Goal: Transaction & Acquisition: Book appointment/travel/reservation

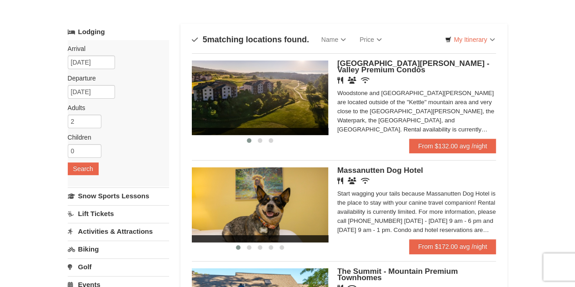
scroll to position [36, 0]
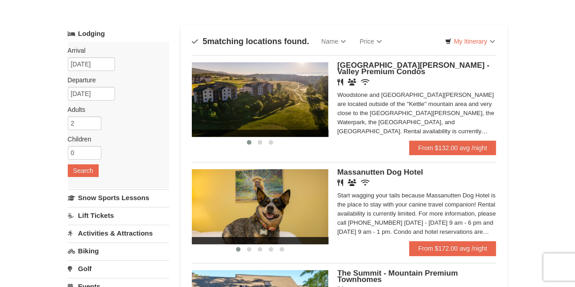
click at [257, 142] on button at bounding box center [259, 142] width 11 height 9
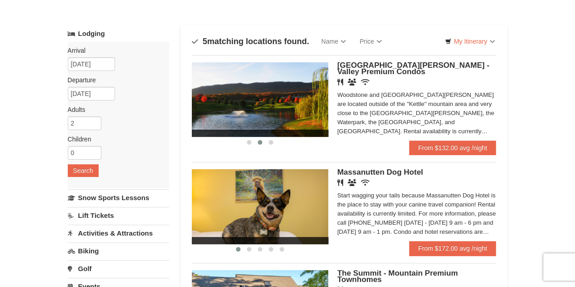
click at [272, 144] on button at bounding box center [270, 142] width 11 height 9
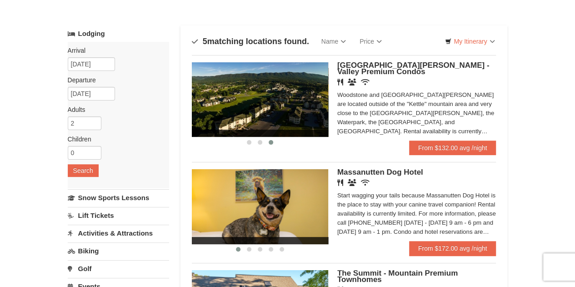
click at [383, 110] on div "Woodstone and Woodstone Casa de Campo are located outside of the "Kettle" mount…" at bounding box center [416, 112] width 159 height 45
click at [422, 155] on link "From $132.00 avg /night" at bounding box center [452, 147] width 87 height 15
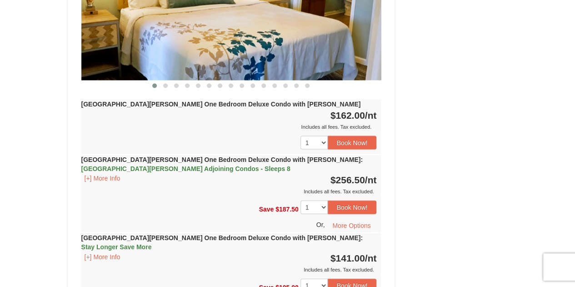
scroll to position [925, 0]
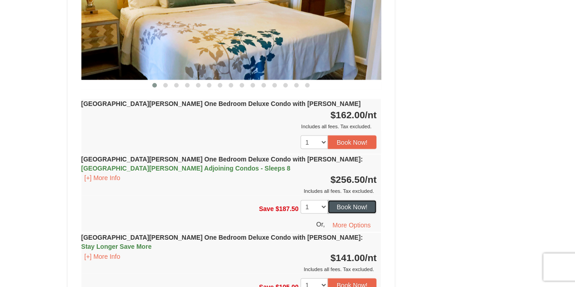
click at [358, 200] on button "Book Now!" at bounding box center [352, 207] width 49 height 14
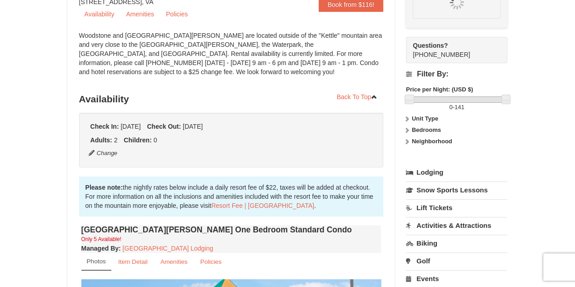
scroll to position [89, 0]
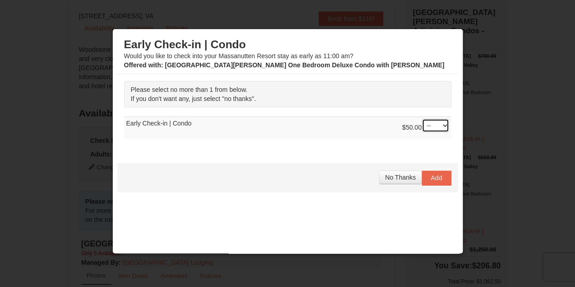
click at [423, 131] on select "-- 01" at bounding box center [435, 126] width 27 height 14
select select "1"
click at [422, 119] on select "-- 01" at bounding box center [435, 126] width 27 height 14
click at [429, 180] on button "Add" at bounding box center [437, 177] width 30 height 15
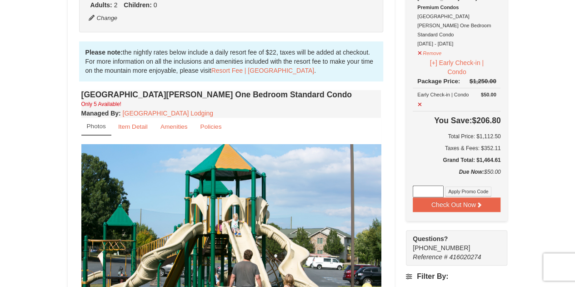
scroll to position [240, 0]
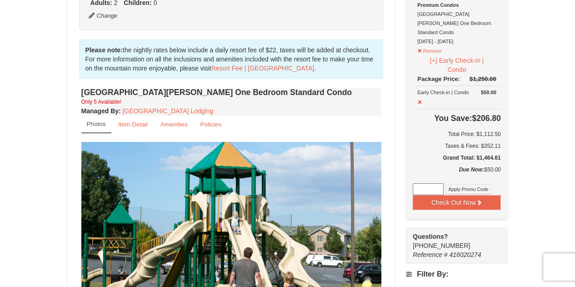
click at [458, 170] on div "Check Out Now Casa de Campo Adjoining Condos - Sleeps 8 $700.00 Woodstone Meado…" at bounding box center [456, 34] width 101 height 370
click at [461, 195] on button "Check Out Now" at bounding box center [456, 202] width 88 height 15
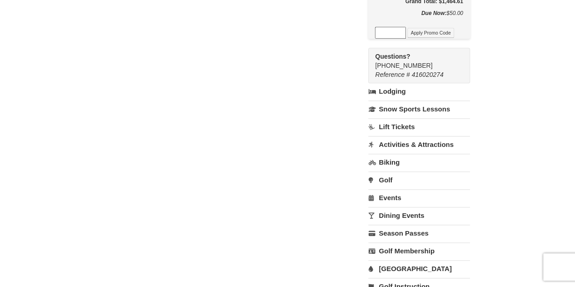
scroll to position [361, 0]
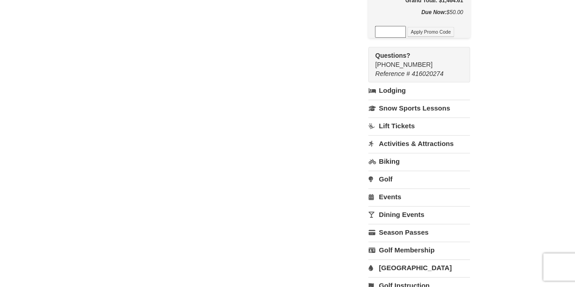
click at [426, 99] on link "Snow Sports Lessons" at bounding box center [418, 107] width 101 height 17
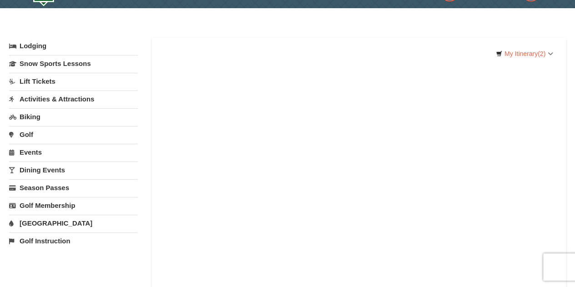
scroll to position [23, 0]
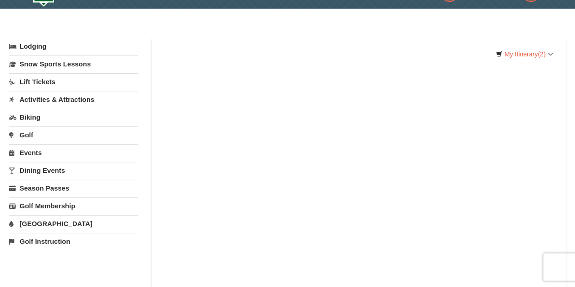
click at [50, 78] on link "Lift Tickets" at bounding box center [73, 81] width 129 height 17
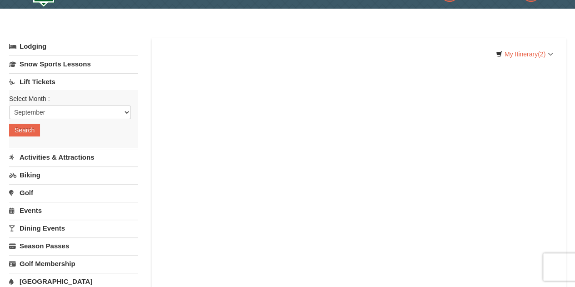
click at [79, 82] on link "Lift Tickets" at bounding box center [73, 81] width 129 height 17
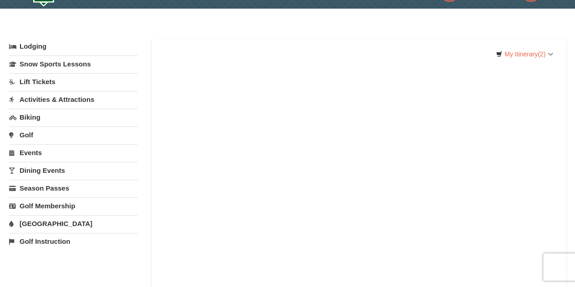
click at [76, 94] on link "Activities & Attractions" at bounding box center [73, 99] width 129 height 17
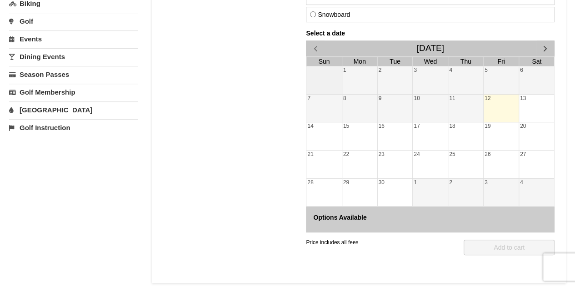
scroll to position [208, 0]
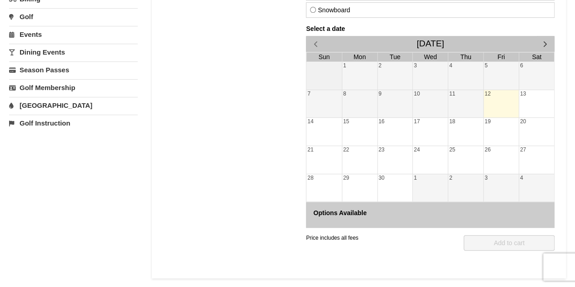
click at [498, 106] on div at bounding box center [500, 104] width 35 height 13
click at [503, 99] on div at bounding box center [500, 104] width 35 height 13
click at [551, 39] on button "button" at bounding box center [545, 44] width 19 height 16
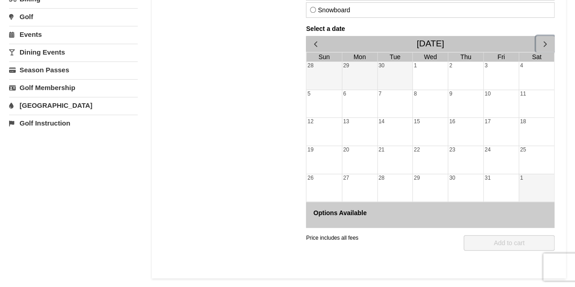
click at [550, 44] on button "button" at bounding box center [545, 44] width 19 height 16
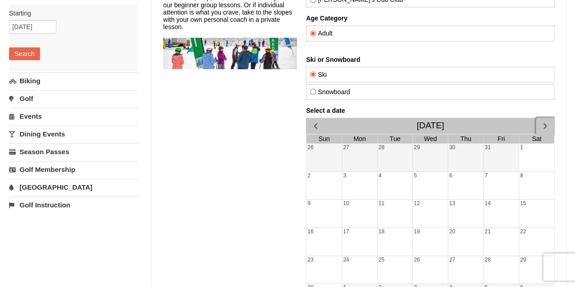
scroll to position [124, 0]
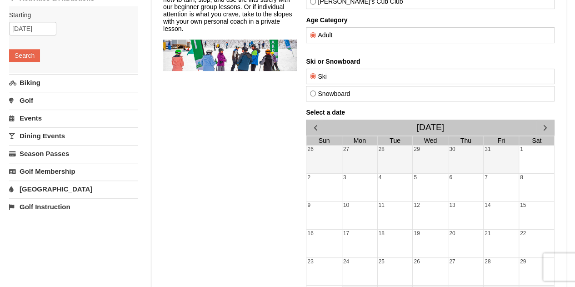
click at [531, 125] on div "[DATE]" at bounding box center [430, 127] width 248 height 16
click at [538, 124] on button "button" at bounding box center [545, 127] width 19 height 16
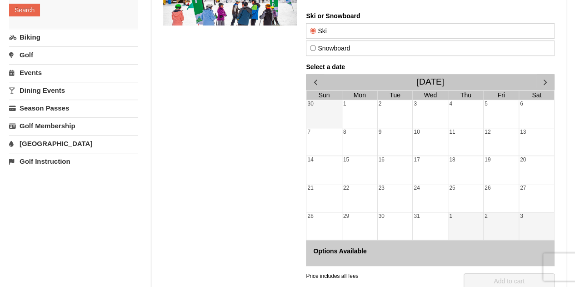
click at [487, 152] on div "12" at bounding box center [500, 142] width 35 height 28
click at [483, 153] on div "12" at bounding box center [500, 142] width 35 height 28
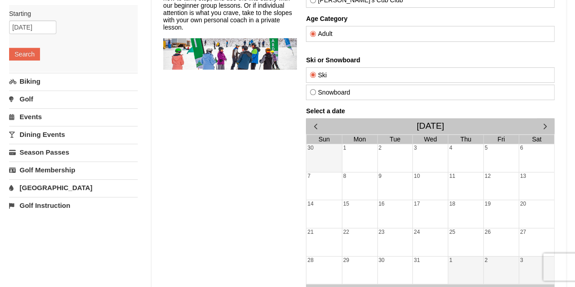
scroll to position [125, 0]
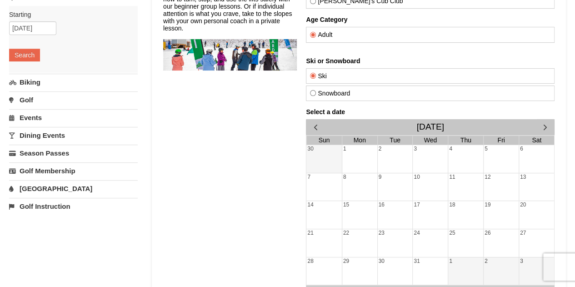
click at [490, 182] on div at bounding box center [500, 187] width 35 height 13
click at [491, 201] on div "19" at bounding box center [500, 205] width 35 height 8
click at [489, 193] on div "12" at bounding box center [500, 187] width 35 height 28
click at [491, 191] on div at bounding box center [500, 187] width 35 height 13
click at [487, 175] on link "12" at bounding box center [487, 177] width 8 height 8
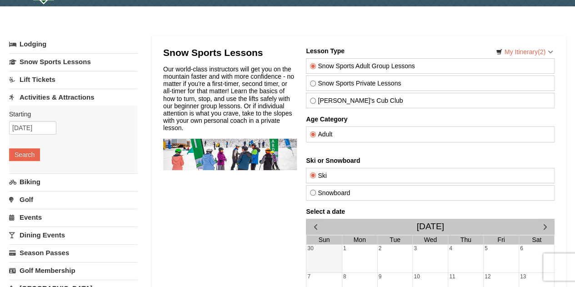
scroll to position [22, 0]
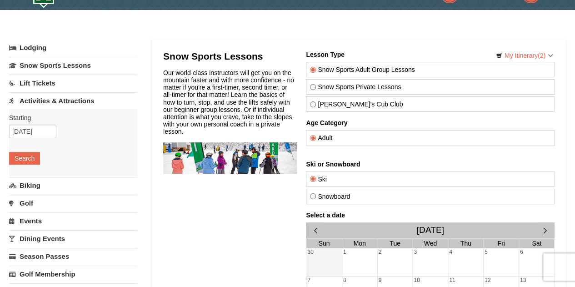
click at [96, 87] on link "Lift Tickets" at bounding box center [73, 82] width 129 height 17
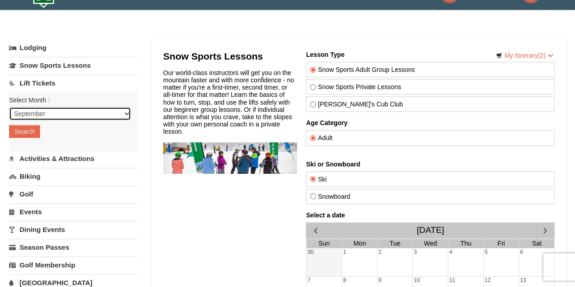
click at [85, 119] on select "September October November December January February March April May June July …" at bounding box center [70, 114] width 122 height 14
click at [9, 107] on select "September October November December January February March April May June July …" at bounding box center [70, 114] width 122 height 14
click at [109, 119] on select "September October November December January February March April May June July …" at bounding box center [70, 114] width 122 height 14
select select "12"
click at [9, 107] on select "September October November December January February March April May June July …" at bounding box center [70, 114] width 122 height 14
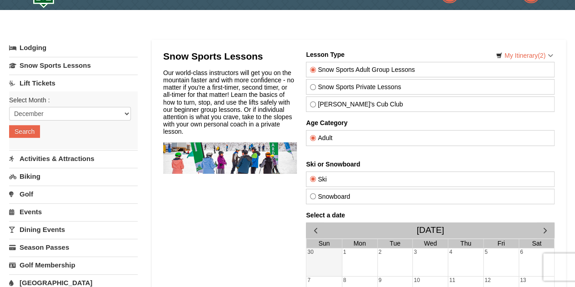
click at [32, 136] on button "Search" at bounding box center [24, 131] width 31 height 13
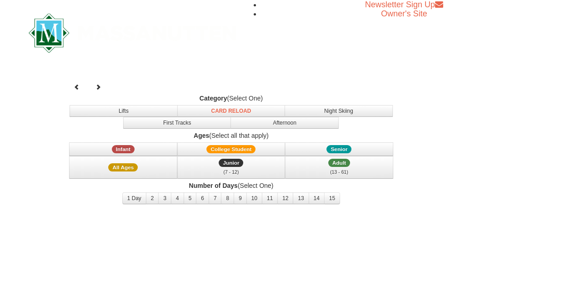
select select "12"
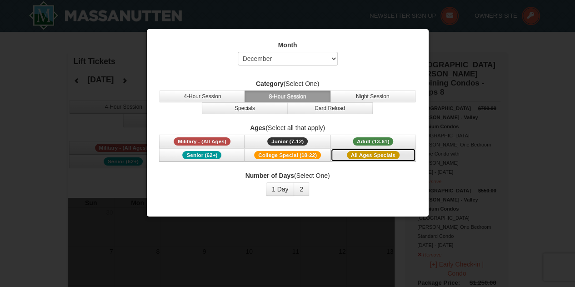
click at [381, 151] on span "All Ages Specials" at bounding box center [373, 155] width 53 height 8
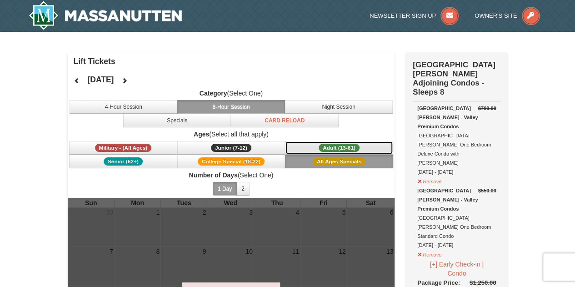
click at [369, 151] on button "Adult (13-61) (13 - 61)" at bounding box center [339, 148] width 108 height 14
click at [368, 158] on button "All Ages Specials" at bounding box center [339, 161] width 108 height 14
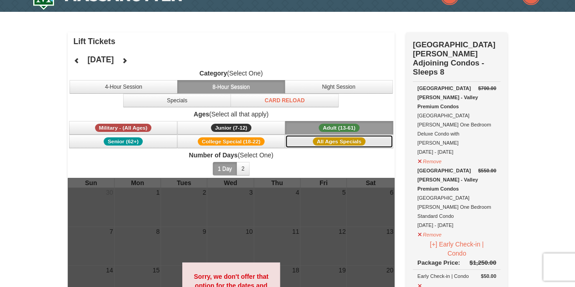
scroll to position [19, 0]
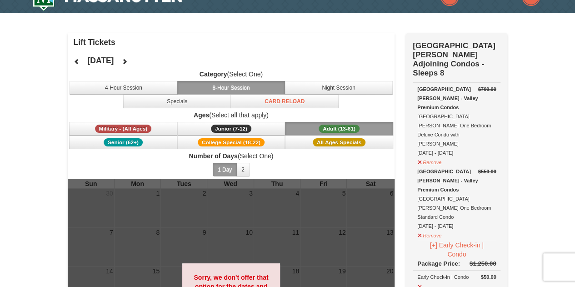
click at [220, 76] on strong "Category" at bounding box center [213, 73] width 28 height 7
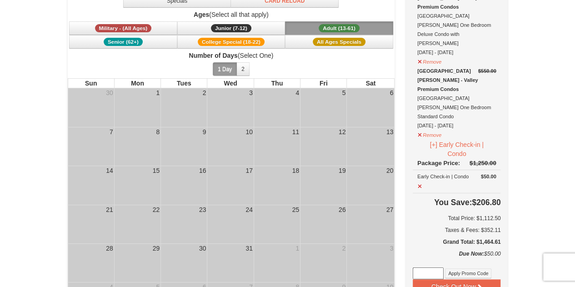
scroll to position [118, 0]
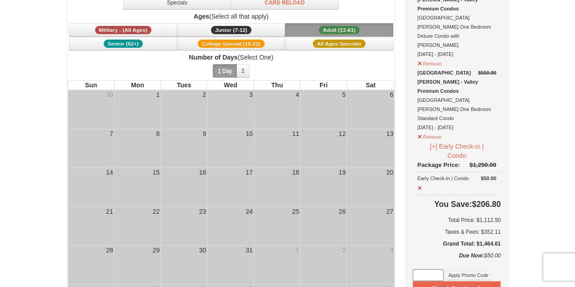
click at [324, 25] on button "Adult (13-61) (13 - 61)" at bounding box center [339, 30] width 108 height 14
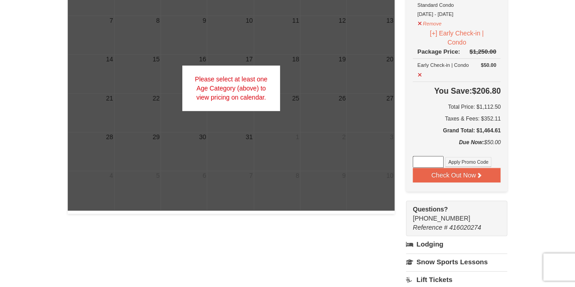
scroll to position [148, 0]
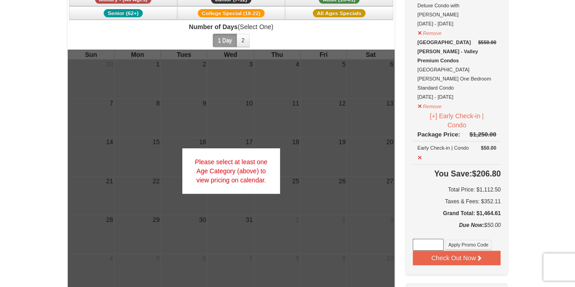
click at [314, 127] on div at bounding box center [231, 171] width 327 height 243
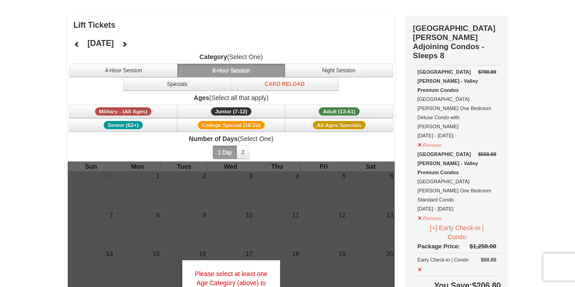
scroll to position [35, 0]
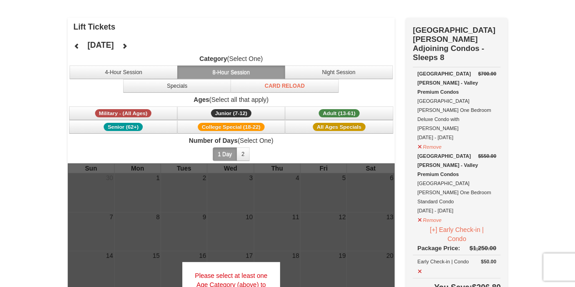
click at [241, 159] on span "Number of Days (Select One) 1 Day 2 3 4 5 6 7 8 9 10 11 12 13 14 15" at bounding box center [231, 149] width 327 height 27
click at [242, 149] on button "2" at bounding box center [242, 154] width 13 height 14
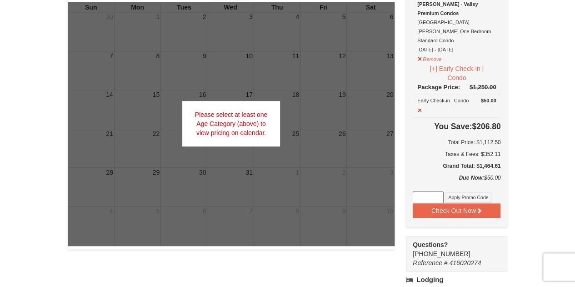
scroll to position [210, 0]
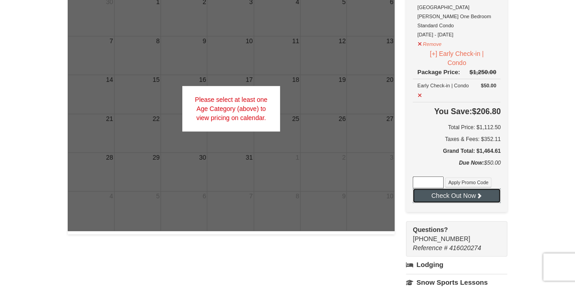
click at [446, 188] on button "Check Out Now" at bounding box center [456, 195] width 88 height 15
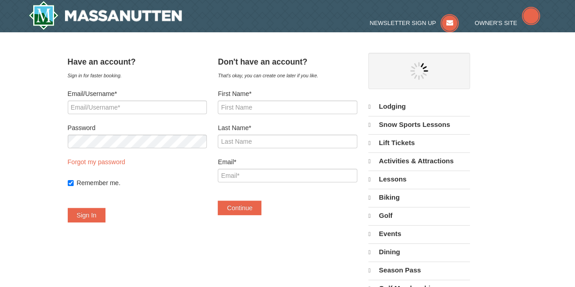
select select "9"
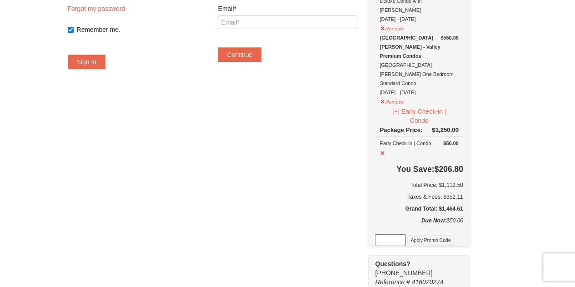
scroll to position [154, 0]
drag, startPoint x: 446, startPoint y: 162, endPoint x: 477, endPoint y: 163, distance: 30.4
click at [469, 163] on div "Check Out Now Casa de Campo Adjoining Condos - Sleeps 8 $700.00 Woodstone Meado…" at bounding box center [418, 72] width 101 height 346
copy table "You Save: $206.80 Total Price: $1,112.50 Taxes & Fees: $352.11 Grand Total:"
click at [339, 159] on div "Have an account? Sign in for faster booking. Email/Username* Password Forgot my…" at bounding box center [288, 204] width 440 height 611
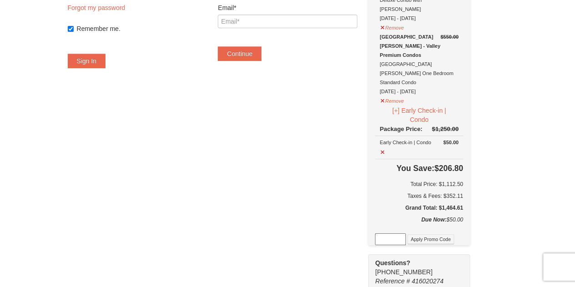
scroll to position [0, 0]
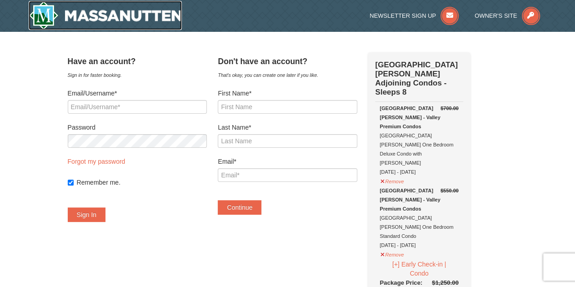
click at [78, 17] on img at bounding box center [106, 15] width 154 height 29
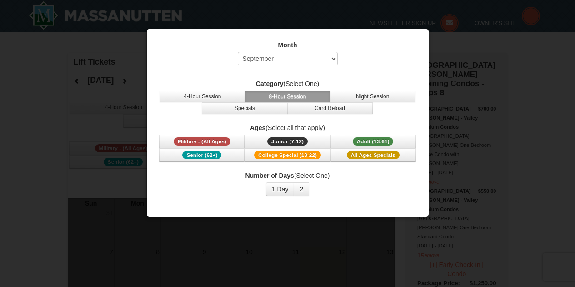
select select "9"
click at [364, 139] on span "Adult (13-61)" at bounding box center [373, 141] width 41 height 8
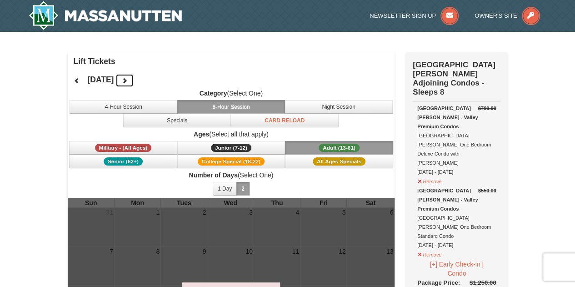
click at [134, 76] on button at bounding box center [124, 81] width 18 height 14
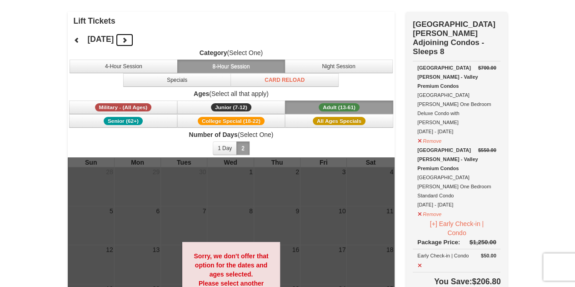
scroll to position [41, 0]
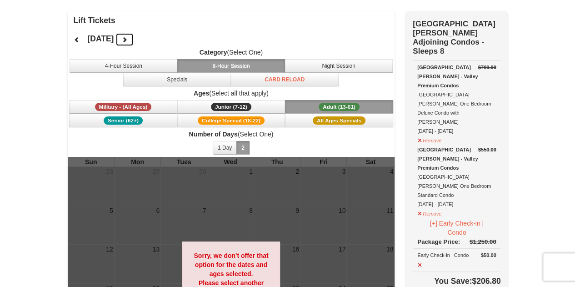
click at [128, 42] on icon at bounding box center [124, 39] width 6 height 6
click at [134, 42] on button at bounding box center [124, 40] width 18 height 14
click at [128, 42] on icon at bounding box center [124, 39] width 6 height 6
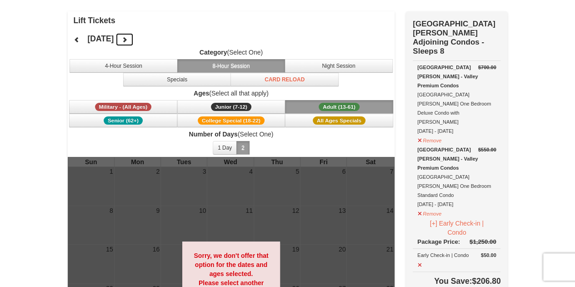
click at [134, 42] on button at bounding box center [124, 40] width 18 height 14
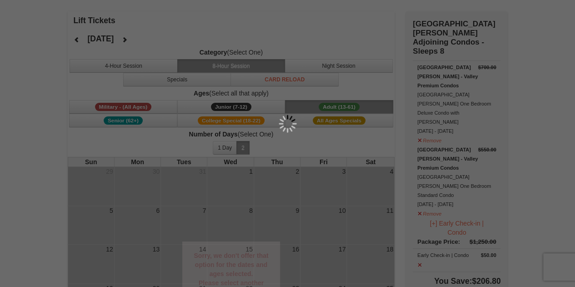
click at [149, 42] on div at bounding box center [287, 143] width 575 height 287
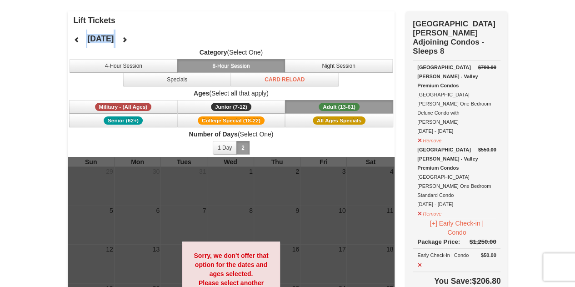
click at [149, 42] on div "[DATE] Category (Select One) 4-Hour Session 8-Hour Session Night Session Specia…" at bounding box center [231, 93] width 327 height 127
click at [79, 46] on button at bounding box center [77, 40] width 18 height 14
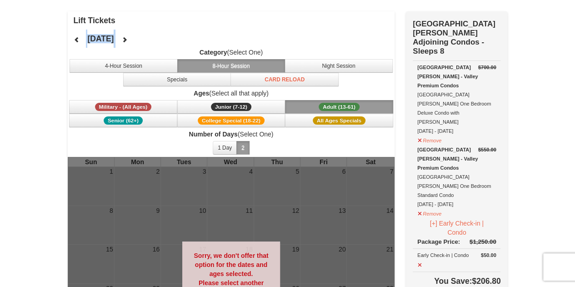
click at [78, 43] on div at bounding box center [287, 143] width 575 height 287
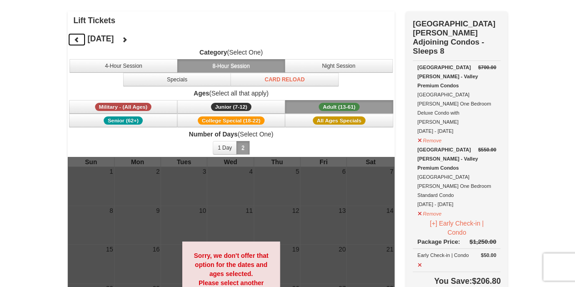
click at [78, 43] on icon at bounding box center [77, 39] width 6 height 6
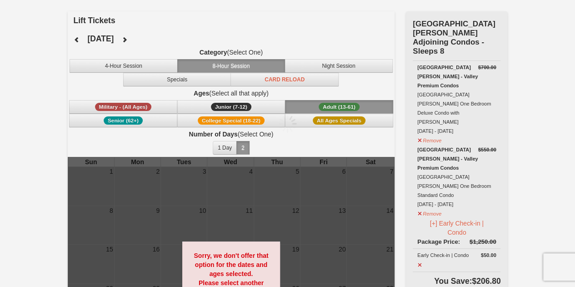
click at [78, 43] on div at bounding box center [287, 143] width 575 height 287
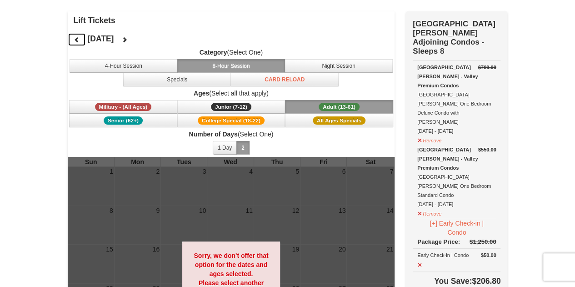
click at [78, 43] on icon at bounding box center [77, 39] width 6 height 6
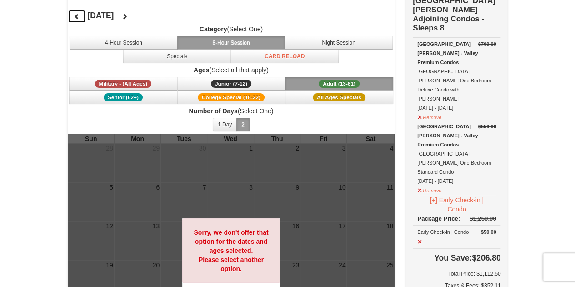
scroll to position [63, 0]
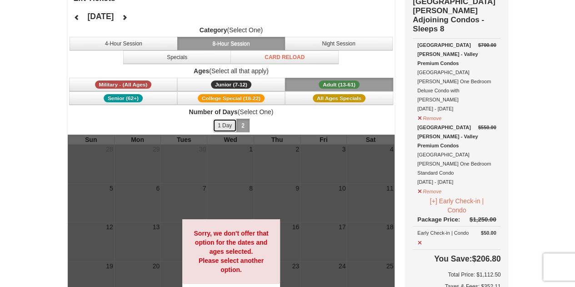
click at [226, 123] on button "1 Day" at bounding box center [225, 126] width 24 height 14
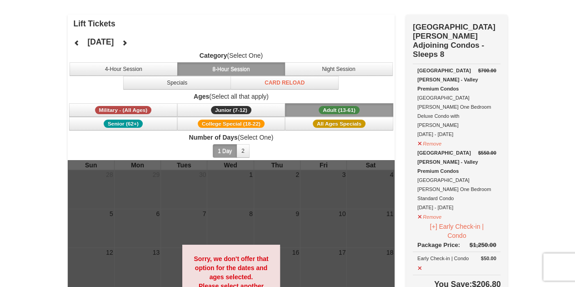
scroll to position [36, 0]
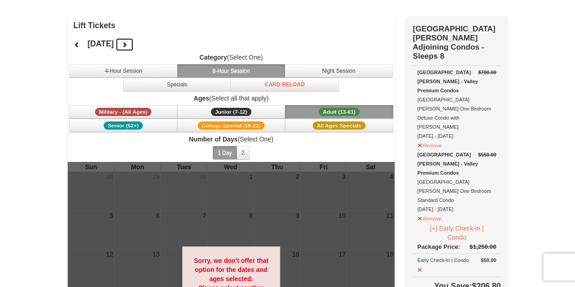
click at [134, 43] on button at bounding box center [124, 45] width 18 height 14
click at [134, 41] on button at bounding box center [124, 45] width 18 height 14
click at [134, 40] on button at bounding box center [124, 45] width 18 height 14
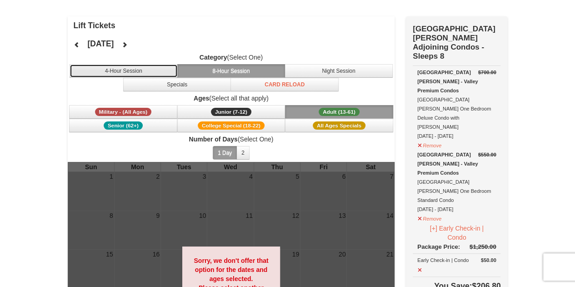
click at [153, 71] on button "4-Hour Session" at bounding box center [124, 71] width 108 height 14
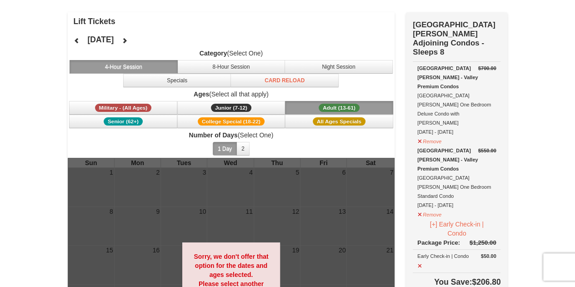
scroll to position [0, 0]
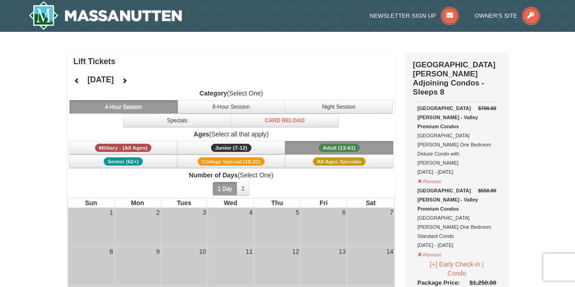
click at [310, 145] on button "Adult (13-61) (13 - 61)" at bounding box center [339, 148] width 108 height 14
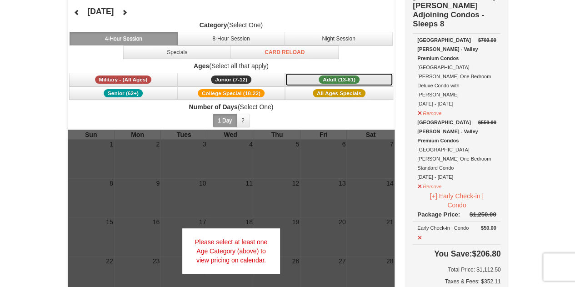
scroll to position [73, 0]
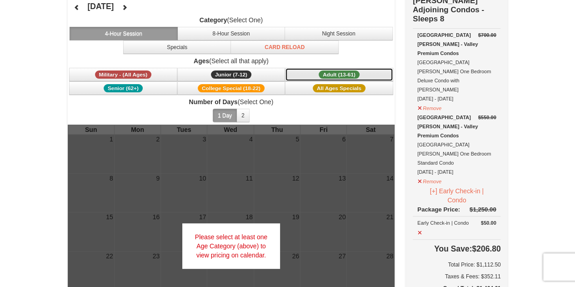
click at [332, 72] on span "Adult (13-61)" at bounding box center [338, 74] width 41 height 8
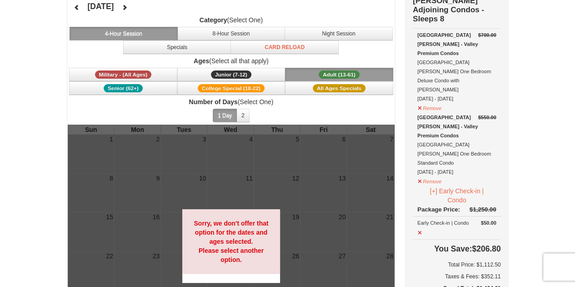
click at [332, 72] on span "Adult (13-61)" at bounding box center [338, 74] width 41 height 8
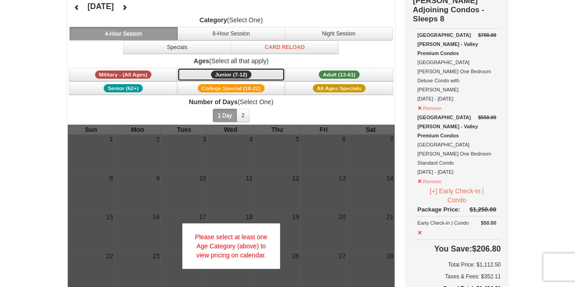
click at [197, 74] on button "Junior (7-12) (7 - 12)" at bounding box center [231, 75] width 108 height 14
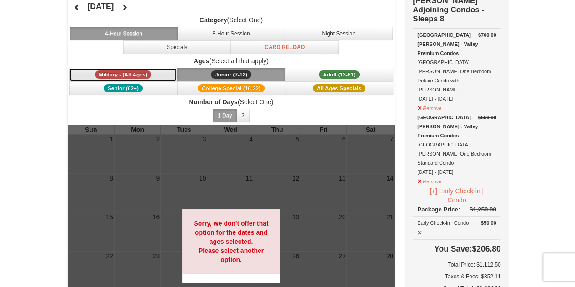
click at [165, 73] on button "Military - (All Ages)" at bounding box center [123, 75] width 108 height 14
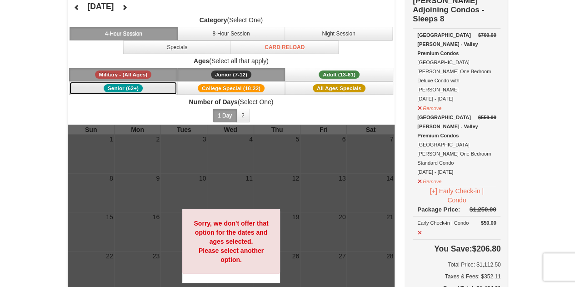
click at [165, 88] on button "Senior (62+)" at bounding box center [123, 88] width 108 height 14
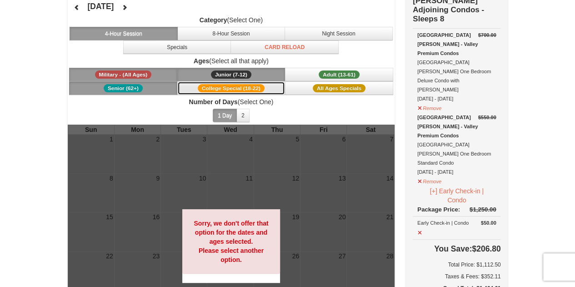
click at [214, 93] on button "College Special (18-22)" at bounding box center [231, 88] width 108 height 14
click at [284, 89] on button "College Special (18-22)" at bounding box center [231, 88] width 108 height 14
click at [269, 75] on button "Junior (7-12) (7 - 12)" at bounding box center [231, 75] width 108 height 14
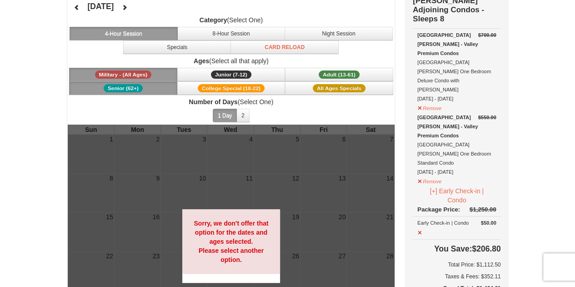
click at [148, 89] on button "Senior (62+)" at bounding box center [123, 88] width 108 height 14
click at [162, 71] on button "Military - (All Ages)" at bounding box center [123, 75] width 108 height 14
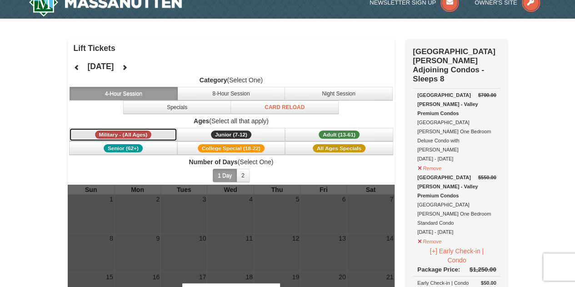
scroll to position [12, 0]
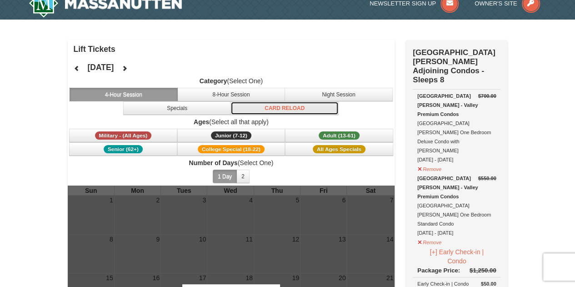
click at [326, 114] on button "Card Reload" at bounding box center [284, 108] width 108 height 14
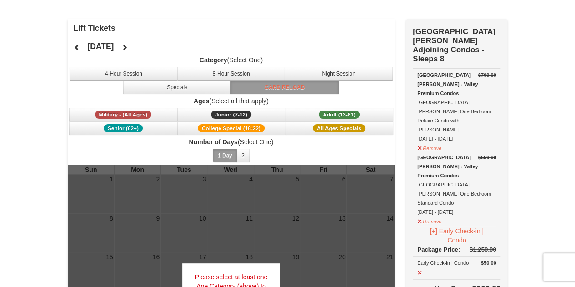
scroll to position [31, 0]
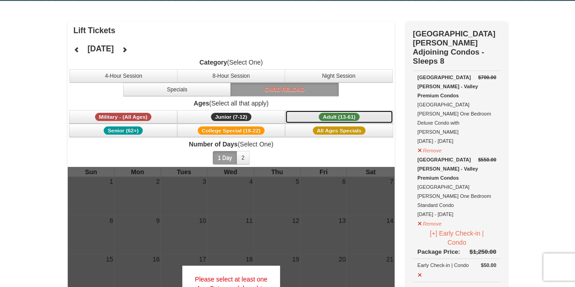
click at [376, 115] on button "Adult (13-61) (13 - 61)" at bounding box center [339, 117] width 108 height 14
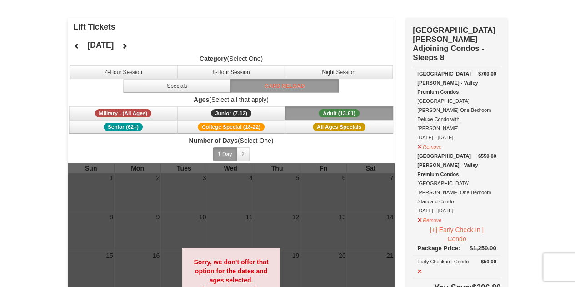
scroll to position [35, 0]
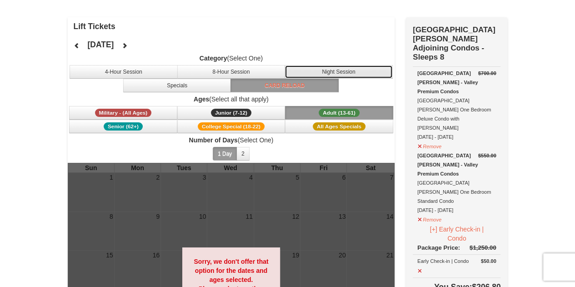
click at [338, 70] on button "Night Session" at bounding box center [338, 72] width 108 height 14
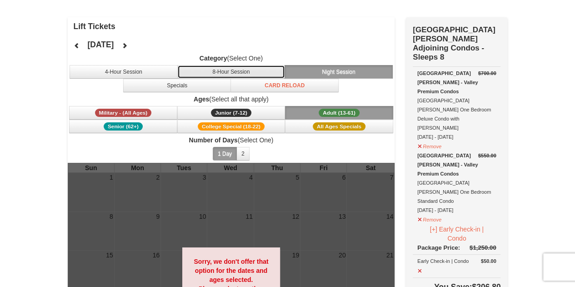
click at [281, 70] on button "8-Hour Session" at bounding box center [231, 72] width 108 height 14
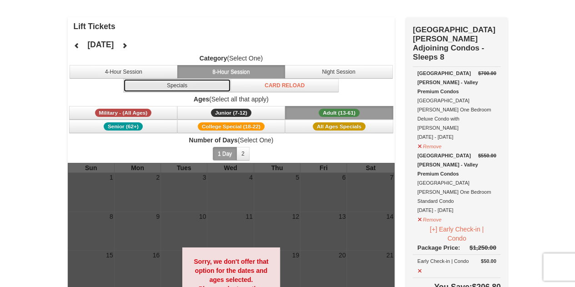
click at [182, 80] on button "Specials" at bounding box center [177, 86] width 108 height 14
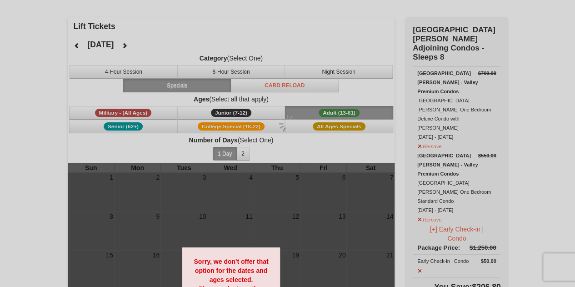
click at [160, 72] on div at bounding box center [287, 143] width 575 height 287
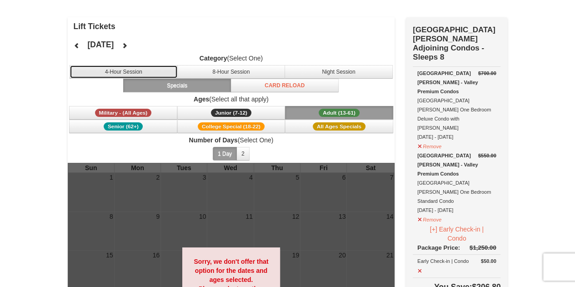
click at [169, 75] on button "4-Hour Session" at bounding box center [124, 72] width 108 height 14
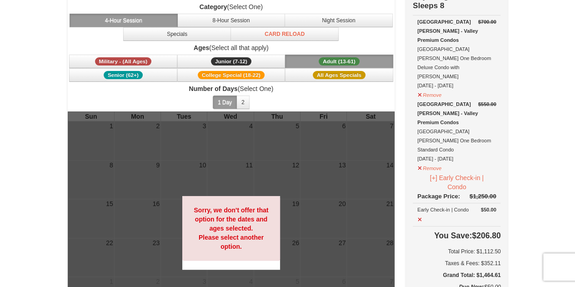
scroll to position [94, 0]
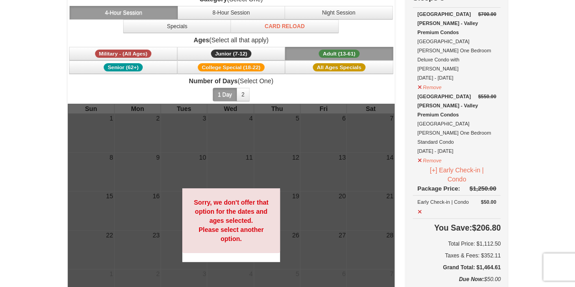
click at [540, 189] on div "× Lift Tickets [DATE] Category (Select One) 4-Hour Session 8-Hour Session Night…" at bounding box center [287, 275] width 575 height 675
click at [539, 191] on div "× Lift Tickets [DATE] Category (Select One) 4-Hour Session 8-Hour Session Night…" at bounding box center [287, 275] width 575 height 675
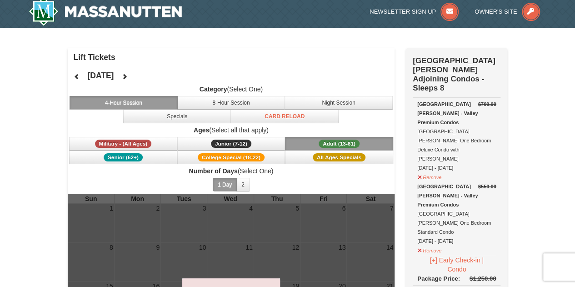
scroll to position [0, 0]
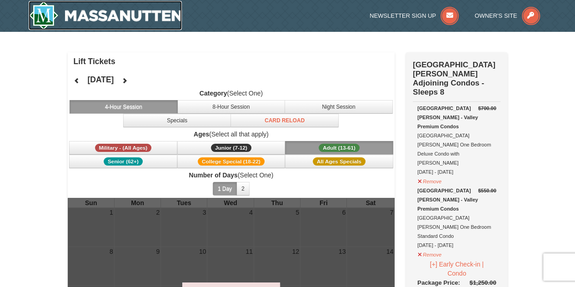
click at [136, 15] on img at bounding box center [106, 15] width 154 height 29
